Goal: Task Accomplishment & Management: Complete application form

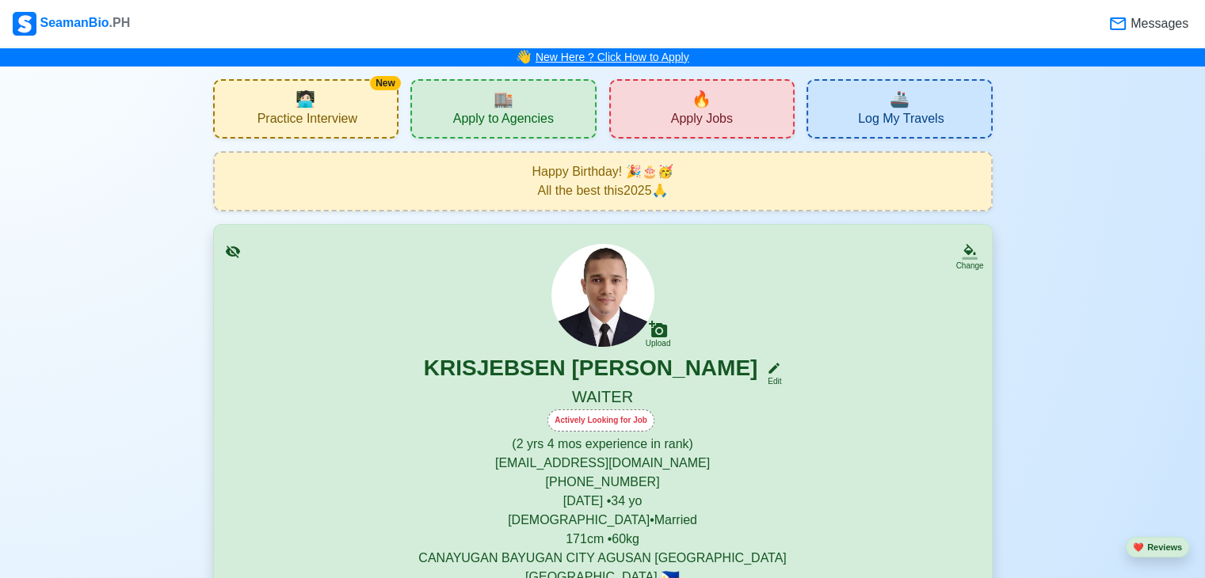
click at [653, 57] on link "New Here ? Click How to Apply" at bounding box center [613, 57] width 154 height 13
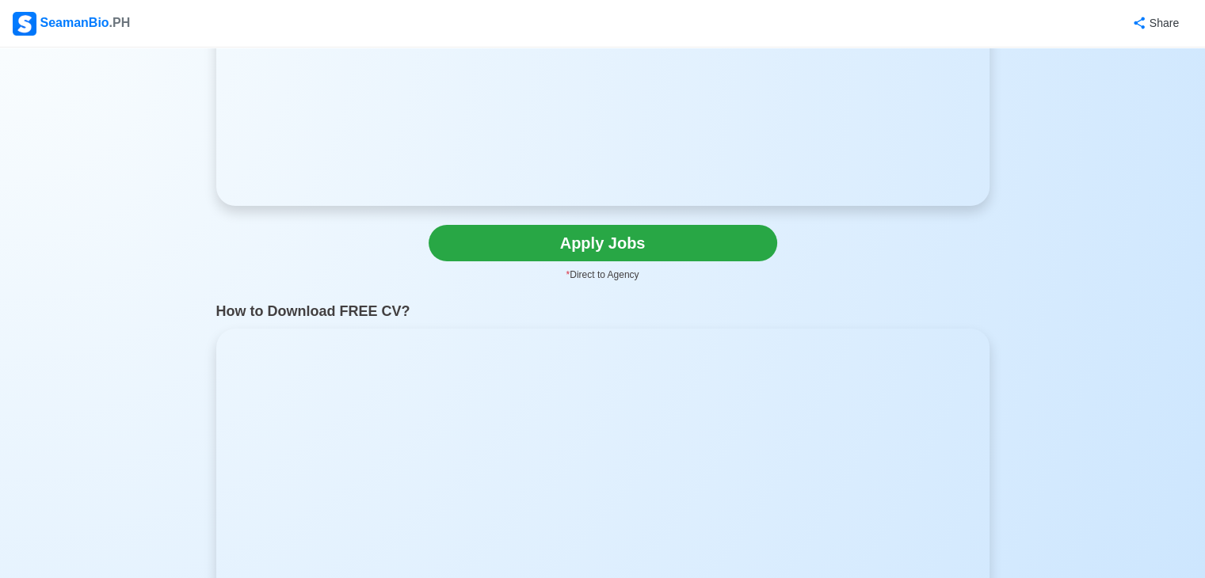
scroll to position [366, 0]
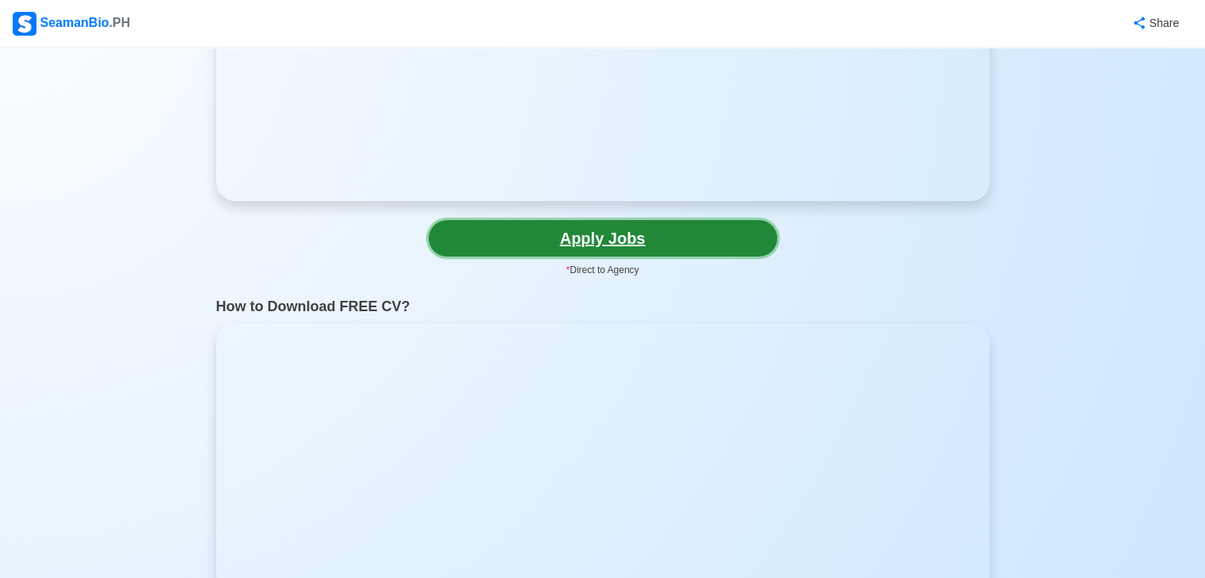
click at [694, 235] on link "Apply Jobs" at bounding box center [603, 238] width 349 height 36
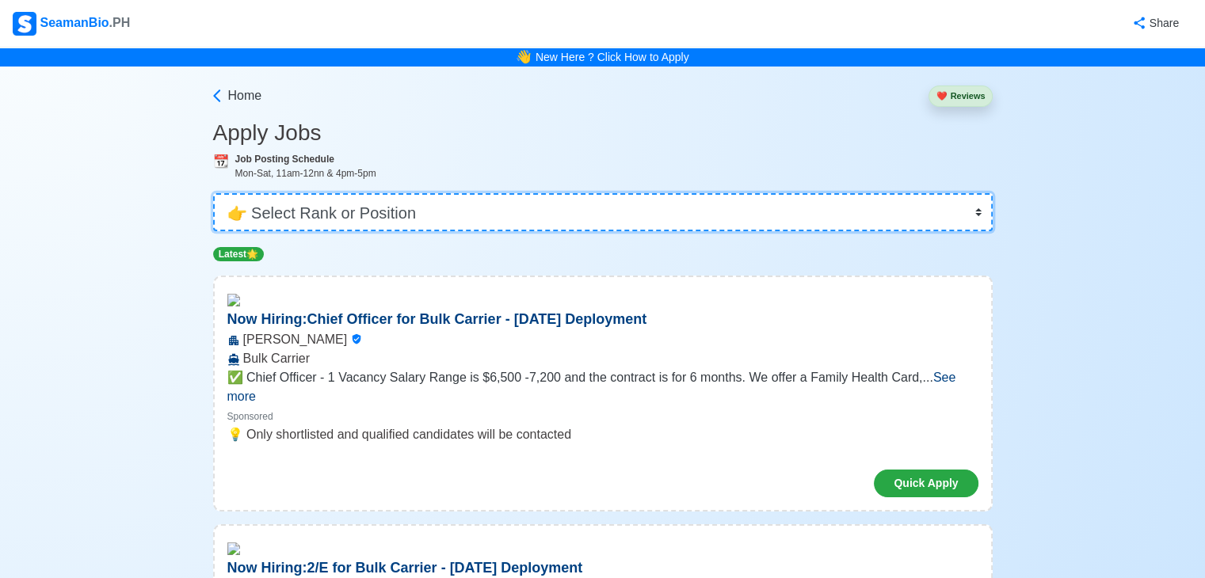
click at [640, 203] on select "👉 Select Rank or Position Master Chief Officer 2nd Officer 3rd Officer Junior O…" at bounding box center [603, 212] width 780 height 38
select select "Waiter"
click at [215, 193] on select "👉 Select Rank or Position Master Chief Officer 2nd Officer 3rd Officer Junior O…" at bounding box center [603, 212] width 780 height 38
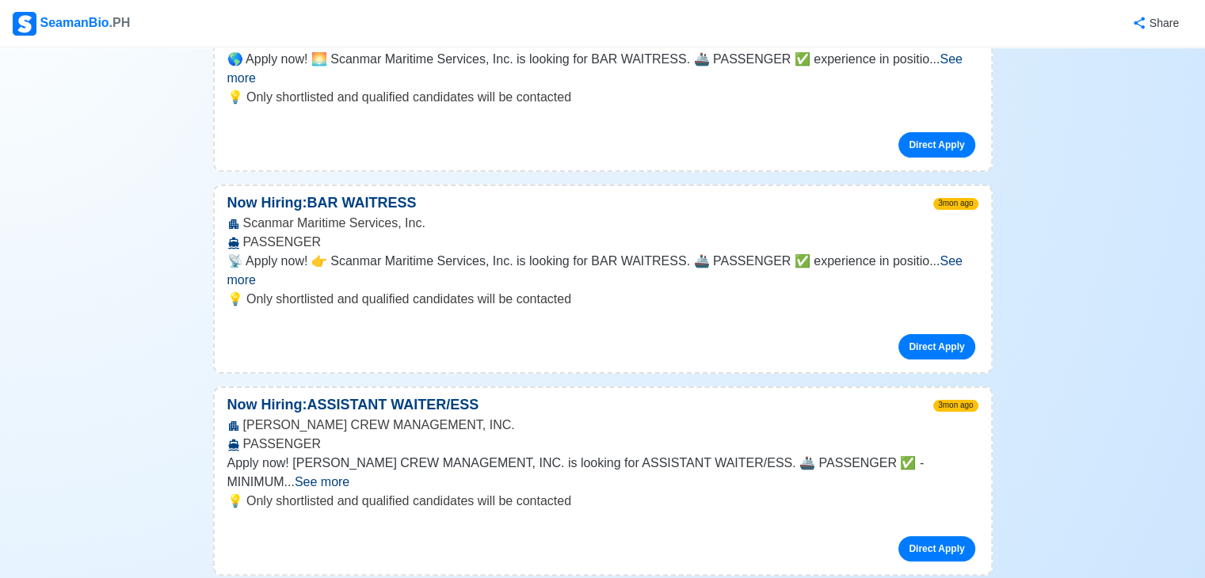
scroll to position [349, 0]
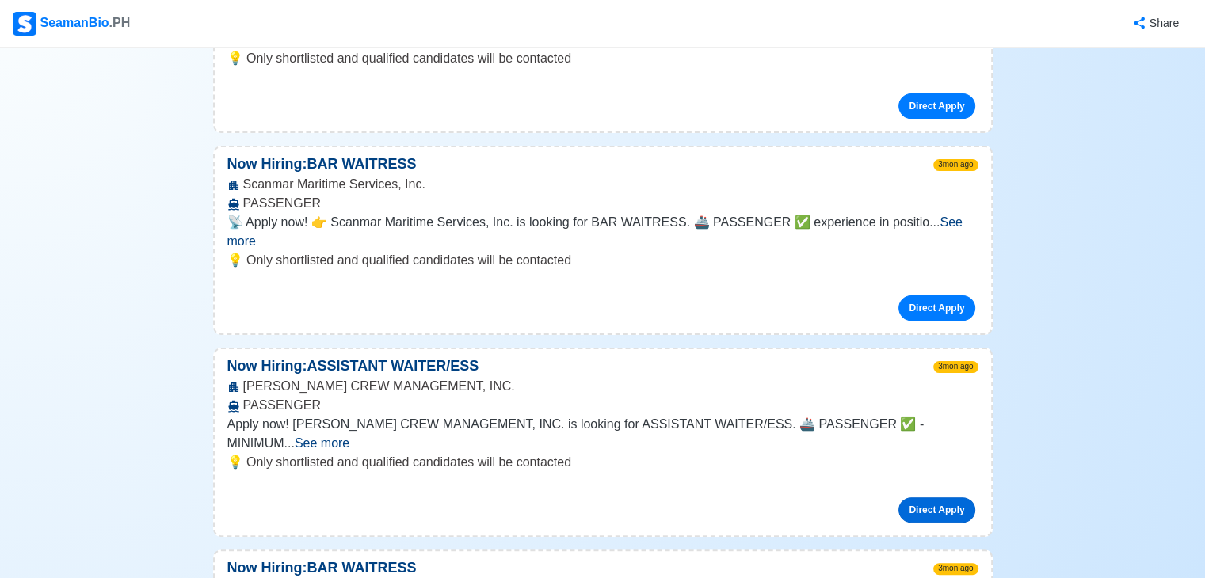
click at [952, 498] on link "Direct Apply" at bounding box center [937, 510] width 76 height 25
click at [919, 498] on link "Direct Apply" at bounding box center [937, 510] width 76 height 25
drag, startPoint x: 428, startPoint y: 330, endPoint x: 411, endPoint y: 325, distance: 17.5
click at [411, 356] on p "Now Hiring: ASSISTANT WAITER/ESS" at bounding box center [353, 366] width 277 height 21
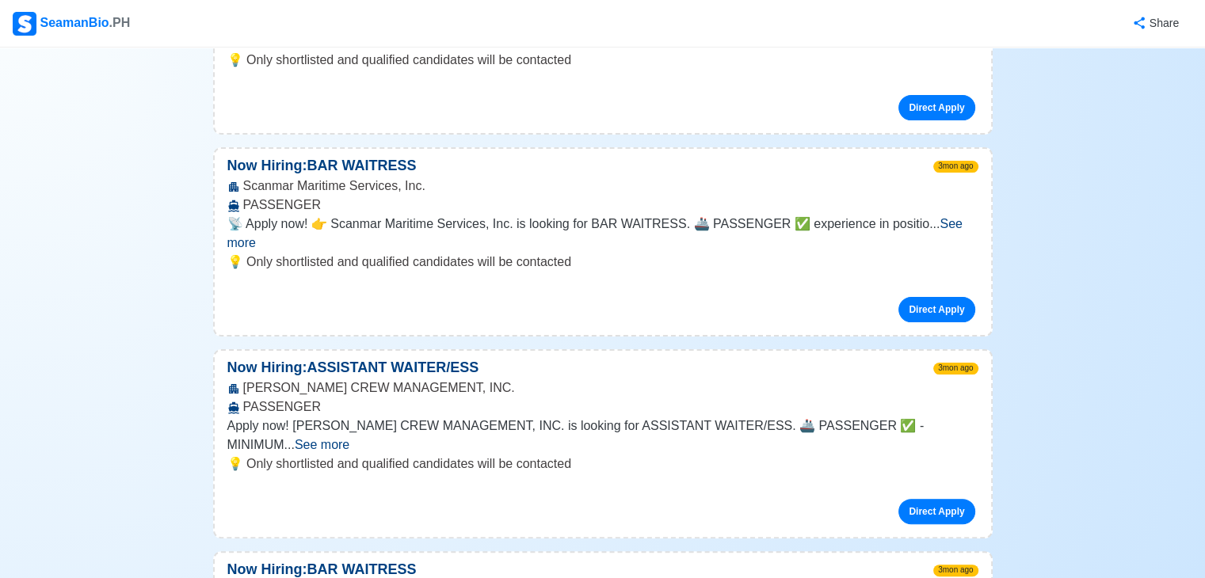
scroll to position [0, 0]
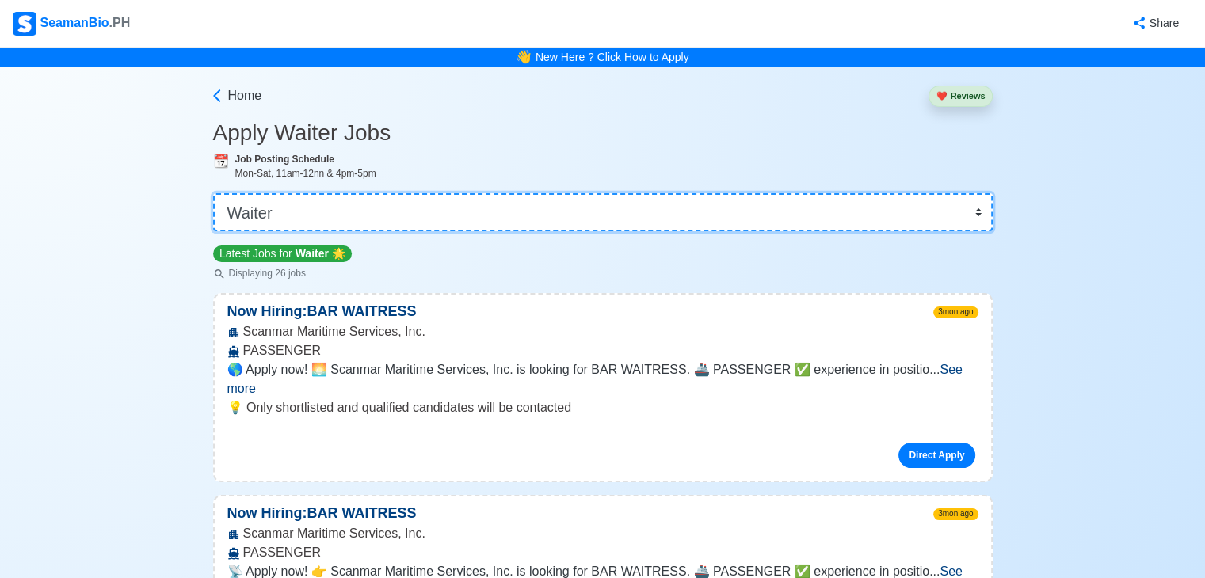
click at [979, 207] on select "👉 Select Rank or Position Master Chief Officer 2nd Officer 3rd Officer Junior O…" at bounding box center [603, 212] width 780 height 38
click at [213, 193] on select "👉 Select Rank or Position Master Chief Officer 2nd Officer 3rd Officer Junior O…" at bounding box center [603, 212] width 780 height 38
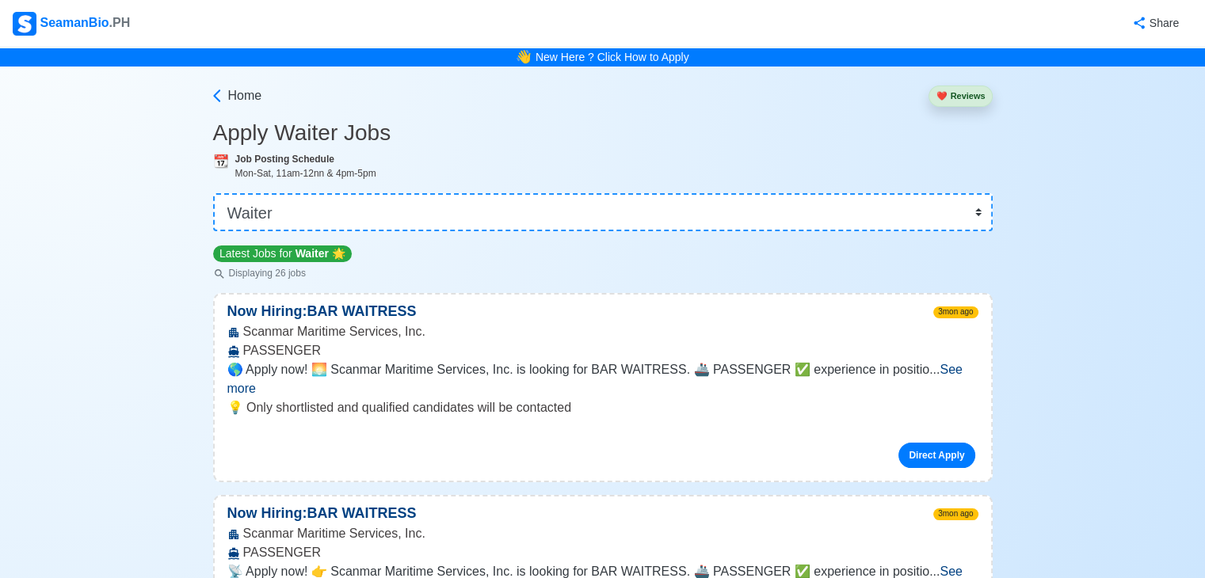
click at [943, 372] on span "See more" at bounding box center [594, 379] width 735 height 32
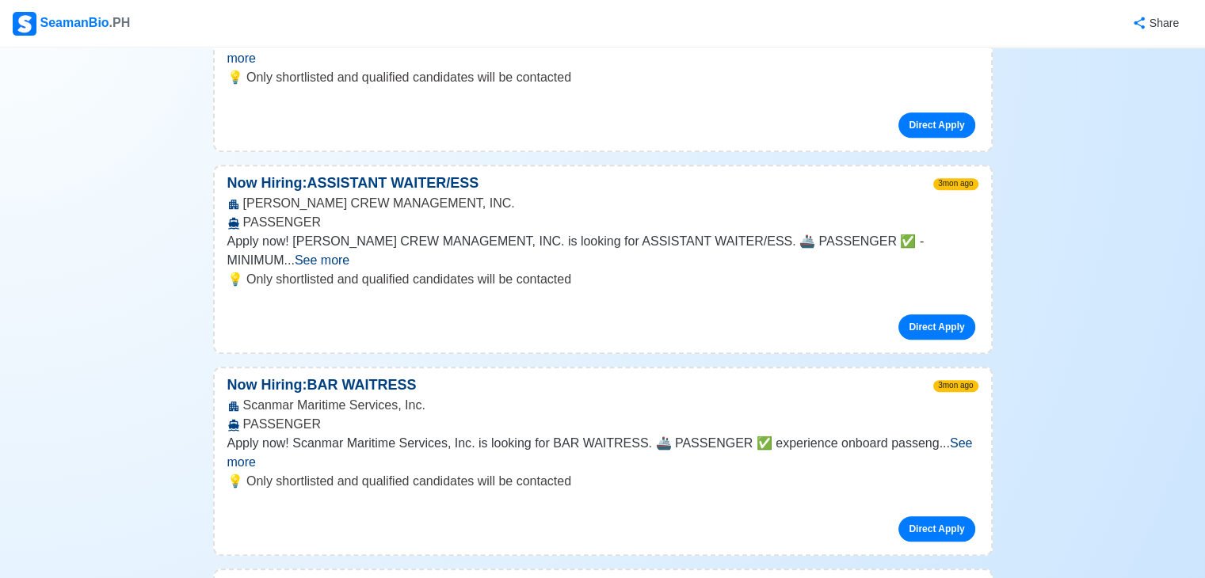
scroll to position [672, 0]
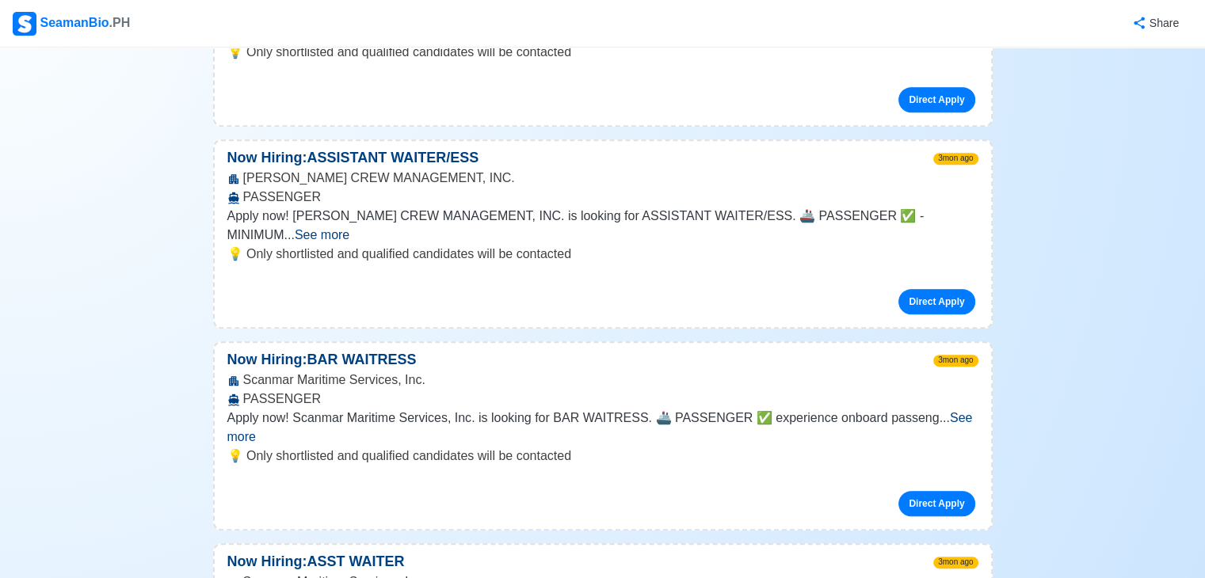
click at [349, 228] on span "See more" at bounding box center [322, 234] width 55 height 13
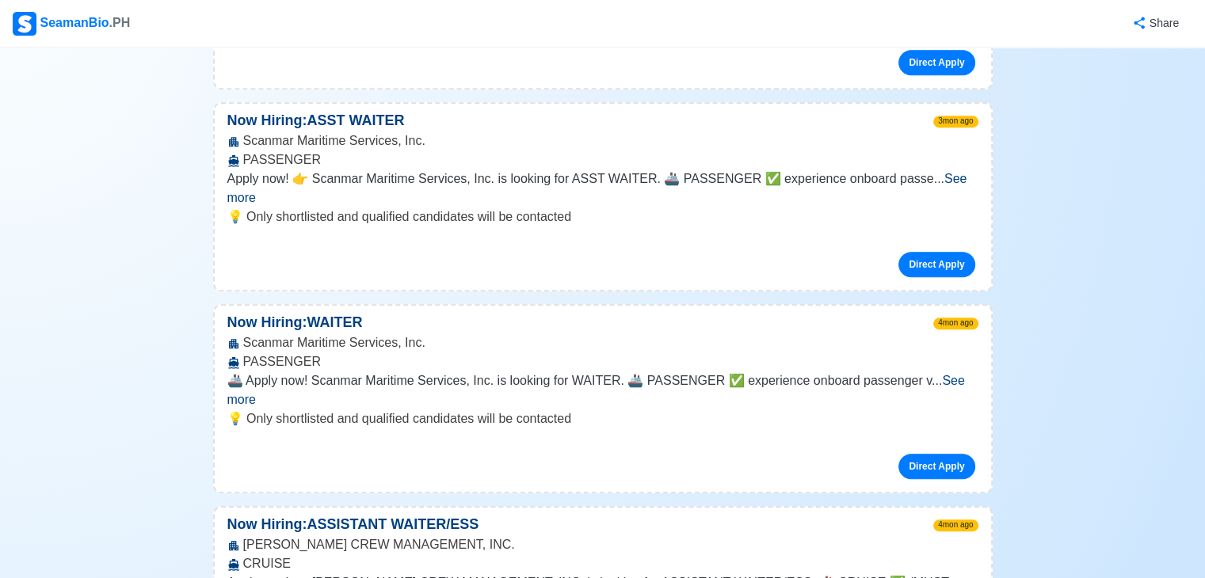
scroll to position [1298, 0]
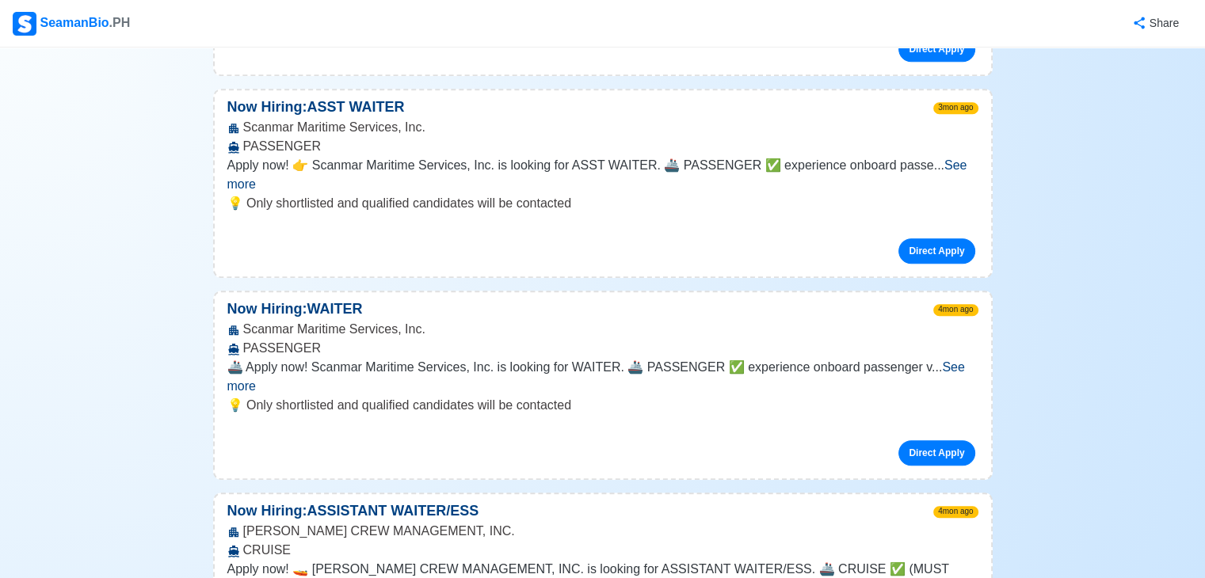
click at [949, 396] on p "💡 Only shortlisted and qualified candidates will be contacted" at bounding box center [602, 405] width 751 height 19
click at [957, 361] on span "See more" at bounding box center [596, 377] width 738 height 32
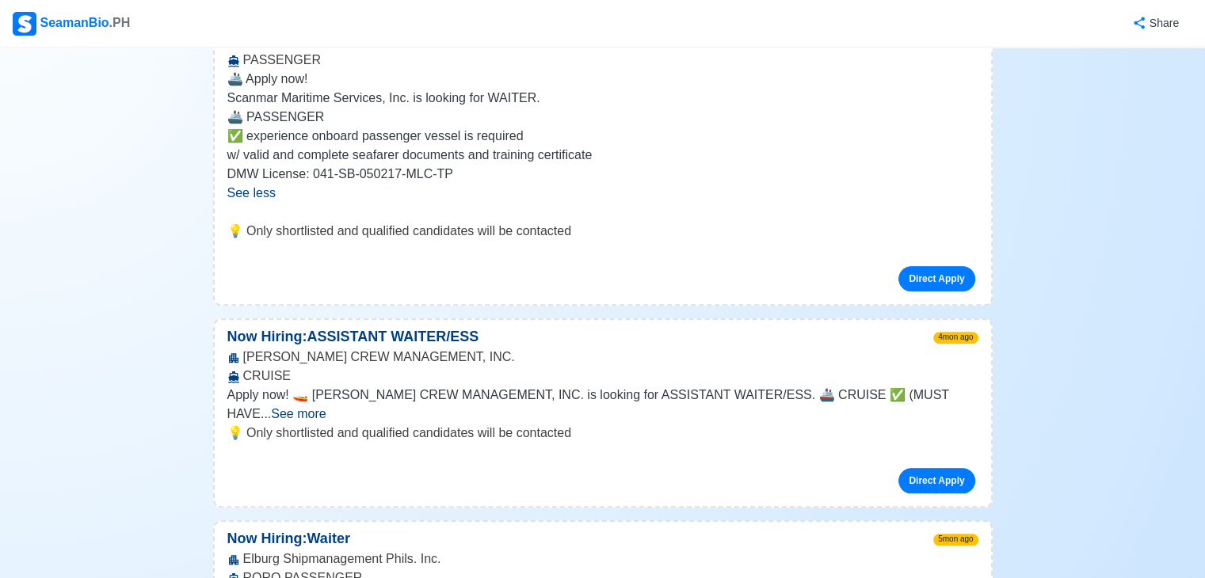
scroll to position [1600, 0]
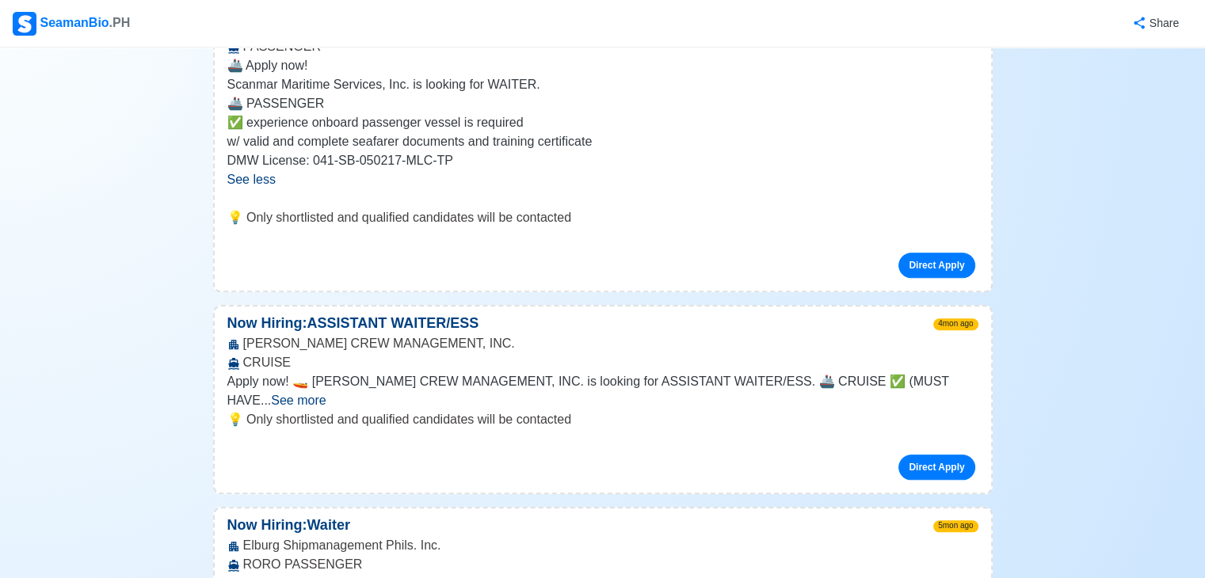
click at [326, 394] on span "See more" at bounding box center [298, 400] width 55 height 13
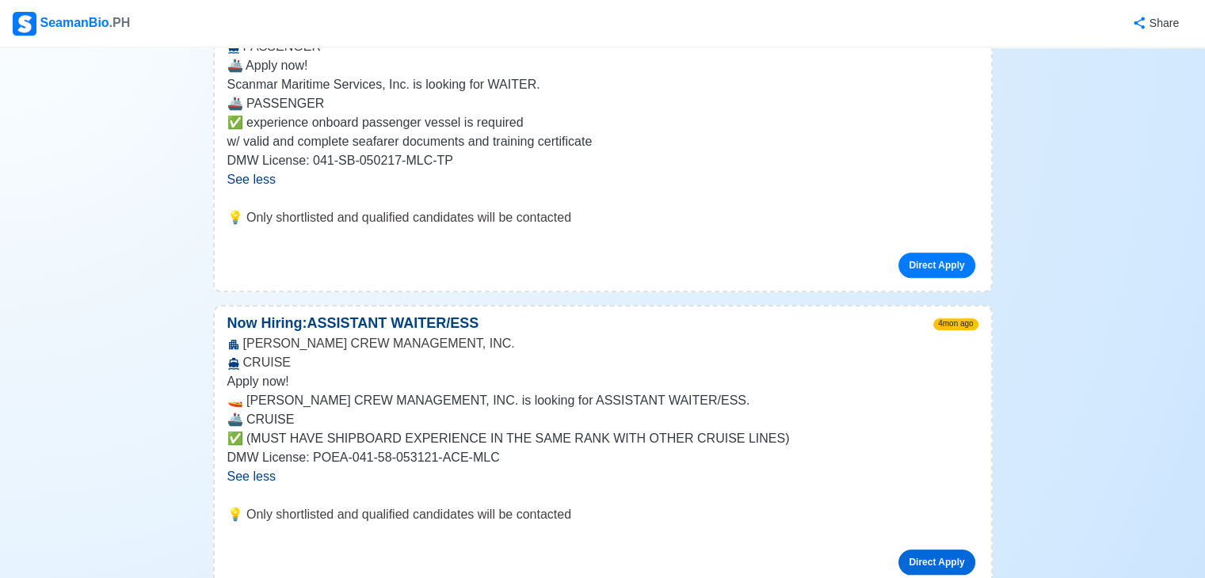
click at [949, 550] on link "Direct Apply" at bounding box center [937, 562] width 76 height 25
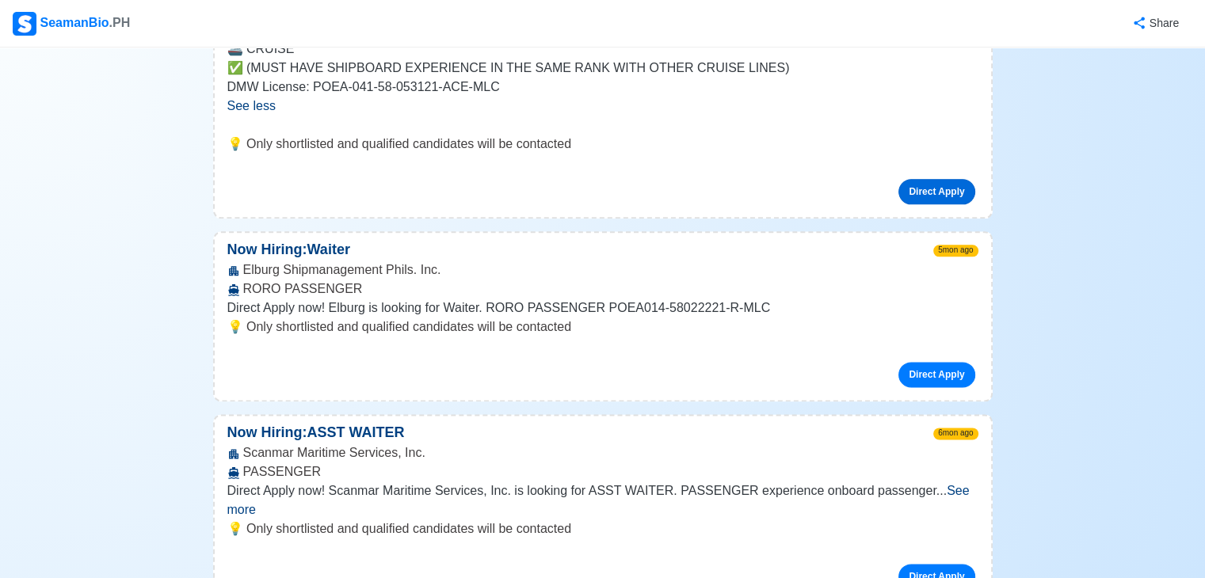
scroll to position [1978, 0]
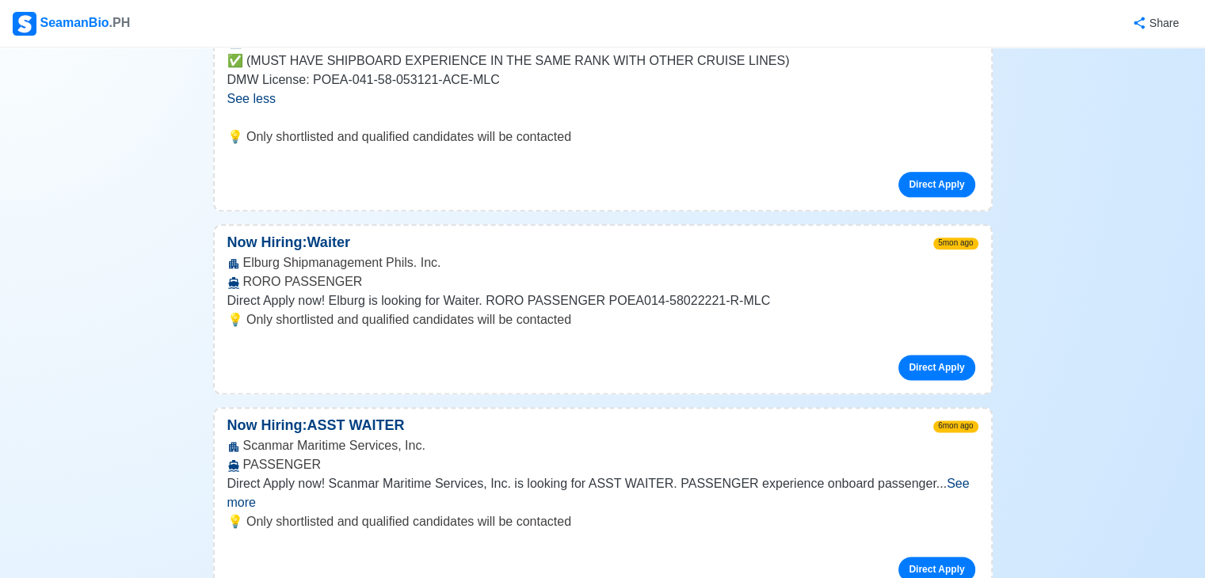
click at [945, 477] on span "See more" at bounding box center [598, 493] width 742 height 32
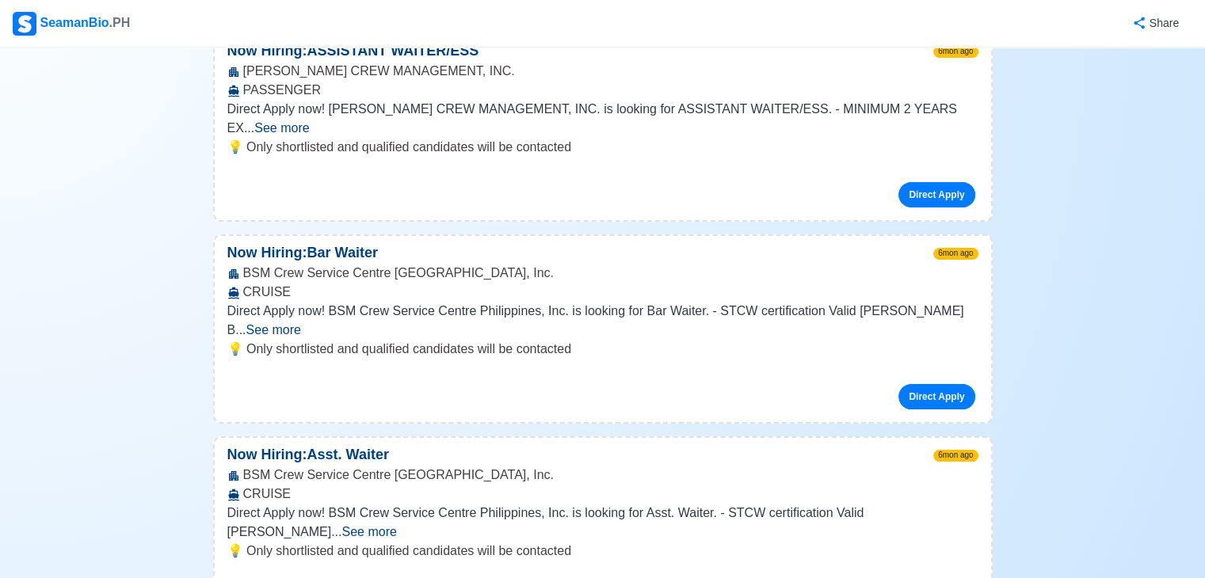
scroll to position [2901, 0]
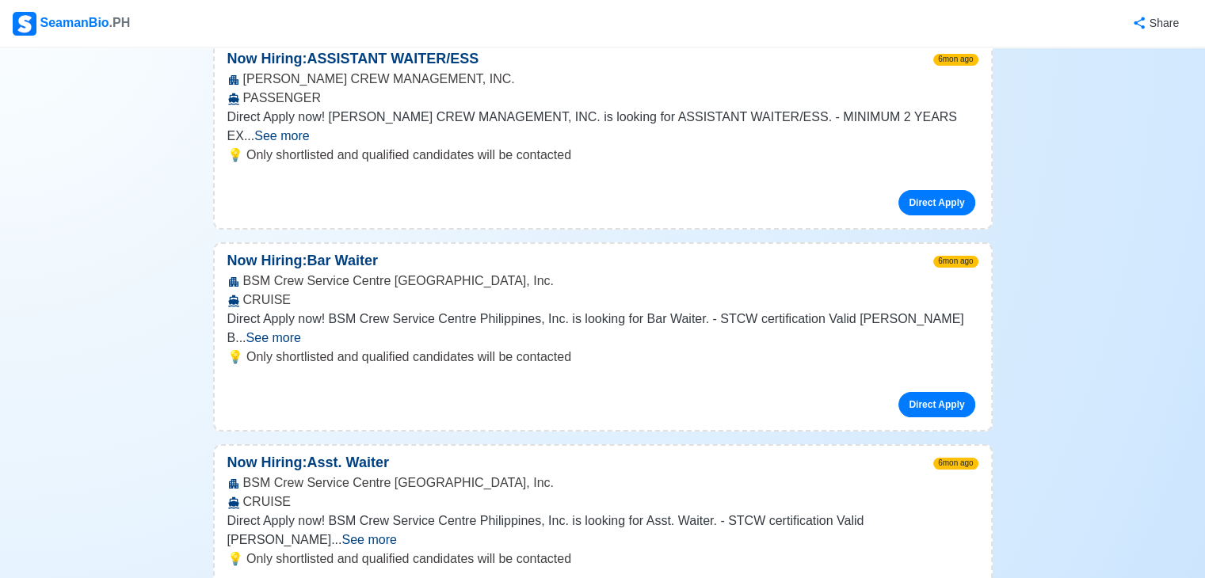
click at [396, 533] on span "See more" at bounding box center [368, 539] width 55 height 13
